Goal: Task Accomplishment & Management: Complete application form

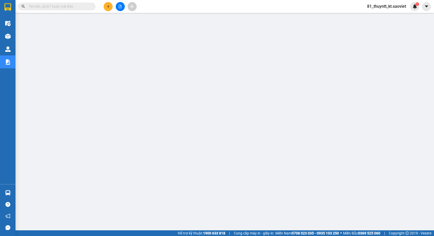
click at [41, 6] on input "text" at bounding box center [58, 7] width 61 height 6
paste input "8wdc1kya"
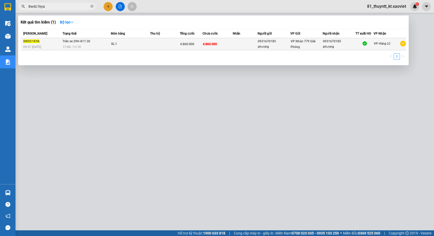
type input "8wdc1kya"
click at [77, 43] on span "Trên xe 29H-817.30" at bounding box center [76, 41] width 28 height 4
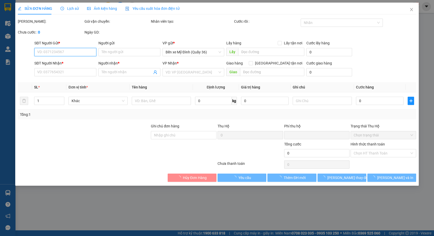
type input "0931670185"
type input "phượng"
type input "0931670185"
type input "phượng"
type input "0"
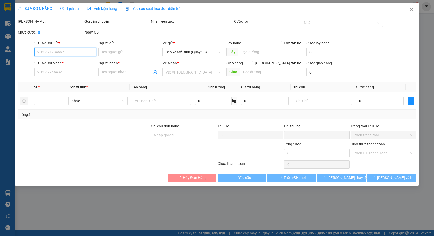
type input "4.860.000"
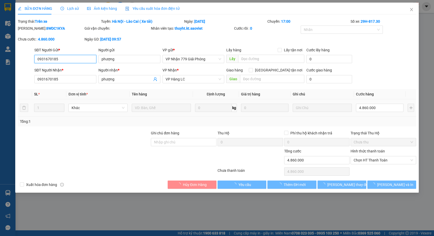
checkbox input "true"
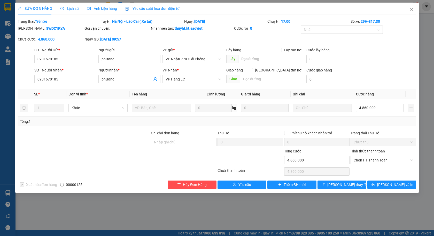
click at [178, 201] on div "SỬA ĐƠN HÀNG Lịch sử Ảnh kiện hàng Yêu cầu xuất hóa đơn điện tử Total Paid Fee …" at bounding box center [217, 118] width 434 height 236
click at [412, 9] on icon "close" at bounding box center [411, 9] width 3 height 3
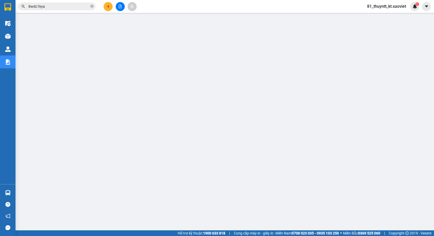
click at [46, 7] on input "8wdc1kya" at bounding box center [58, 7] width 61 height 6
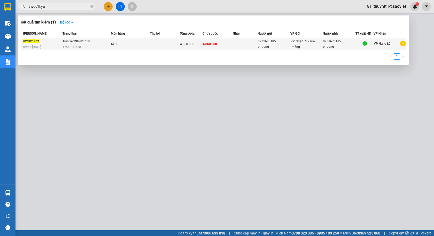
click at [38, 42] on span "8WDC1KYA" at bounding box center [31, 41] width 16 height 4
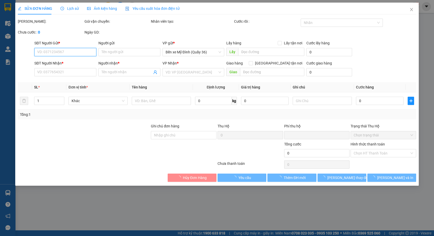
type input "0931670185"
type input "phượng"
type input "0931670185"
type input "phượng"
type input "0"
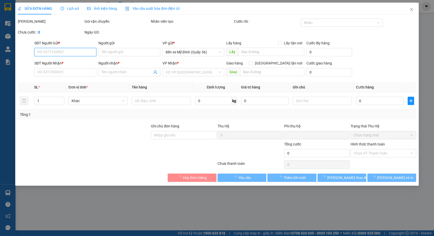
type input "4.860.000"
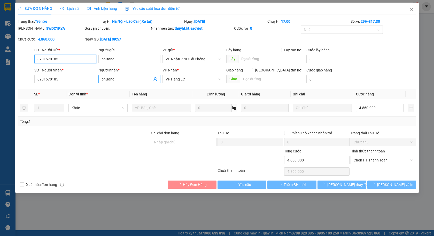
checkbox input "true"
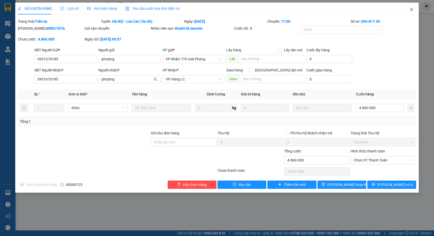
click at [413, 10] on icon "close" at bounding box center [411, 9] width 4 height 4
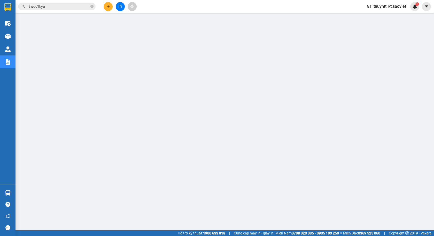
click at [61, 10] on span "8wdc1kya" at bounding box center [56, 7] width 77 height 8
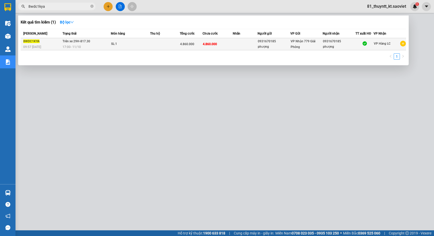
click at [62, 43] on td "Trên xe 29H-817.30 17:00 [DATE]" at bounding box center [86, 44] width 50 height 12
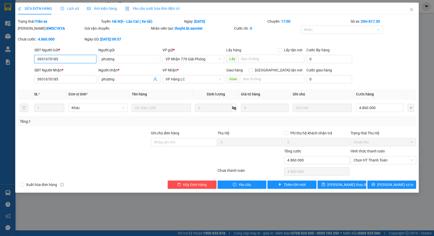
type input "0931670185"
type input "phượng"
type input "0931670185"
type input "phượng"
type input "0"
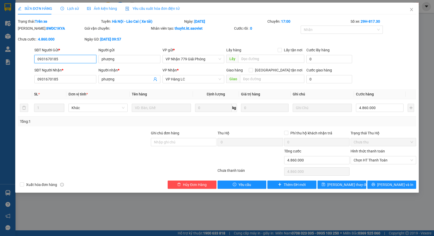
type input "4.860.000"
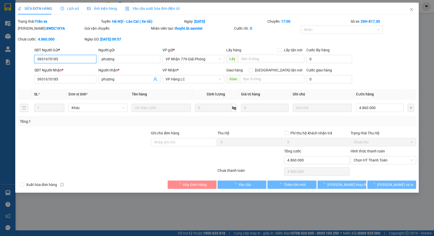
checkbox input "true"
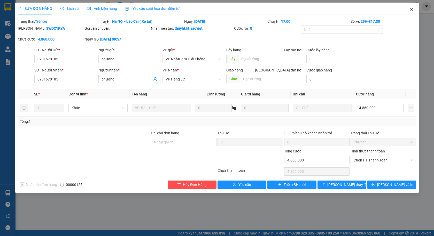
click at [411, 9] on icon "close" at bounding box center [411, 9] width 3 height 3
